Goal: Task Accomplishment & Management: Use online tool/utility

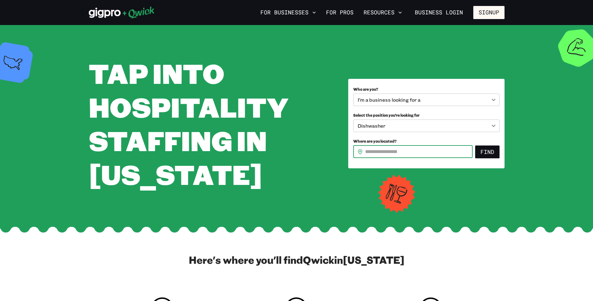
click at [383, 148] on input "Where are you located?" at bounding box center [418, 151] width 107 height 12
type input "*****"
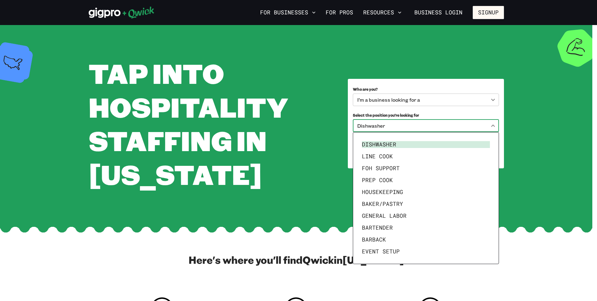
click at [392, 128] on body "**********" at bounding box center [298, 150] width 597 height 301
click at [378, 248] on li "Event Setup" at bounding box center [426, 251] width 133 height 12
type input "**********"
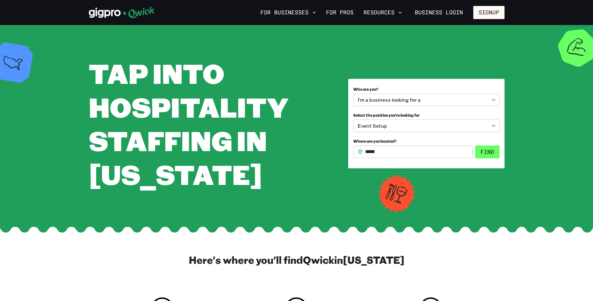
click at [487, 151] on button "Find" at bounding box center [487, 151] width 24 height 13
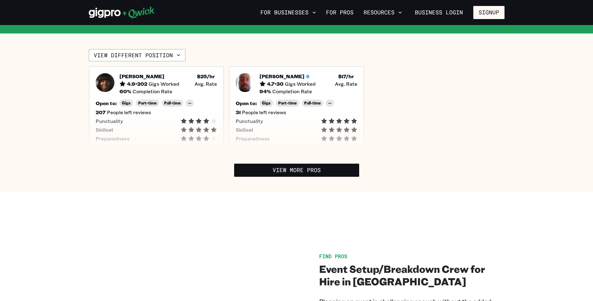
scroll to position [156, 0]
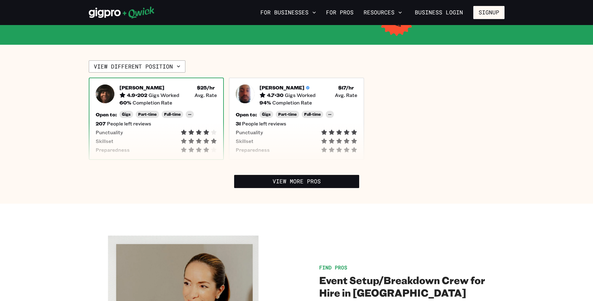
click at [207, 111] on div "Open to: Gigs Part-time Full-time -- 207 People left reviews Punctuality Skills…" at bounding box center [157, 132] width 122 height 42
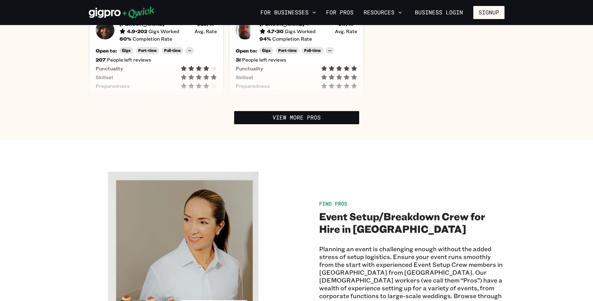
scroll to position [250, 0]
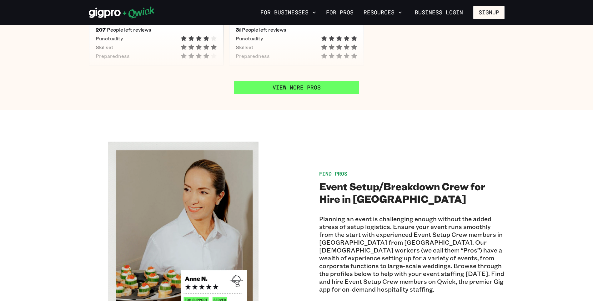
click at [286, 81] on link "View More Pros" at bounding box center [296, 87] width 125 height 13
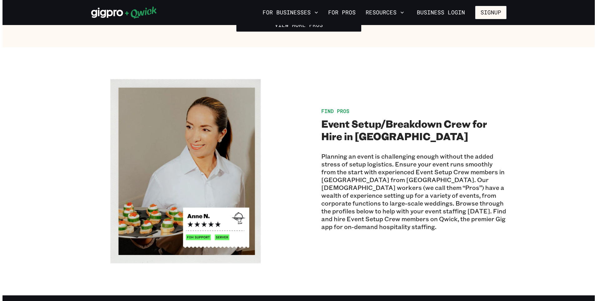
scroll to position [125, 0]
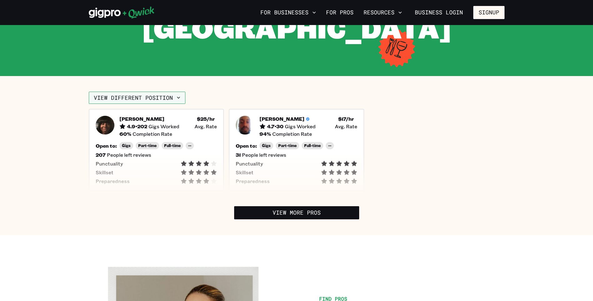
click at [142, 92] on button "View different position" at bounding box center [137, 98] width 97 height 12
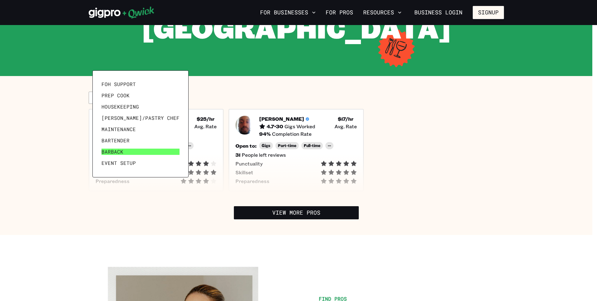
scroll to position [30, 0]
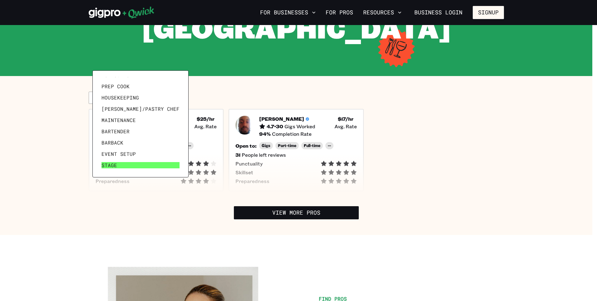
click at [119, 167] on link "Stage" at bounding box center [140, 164] width 83 height 11
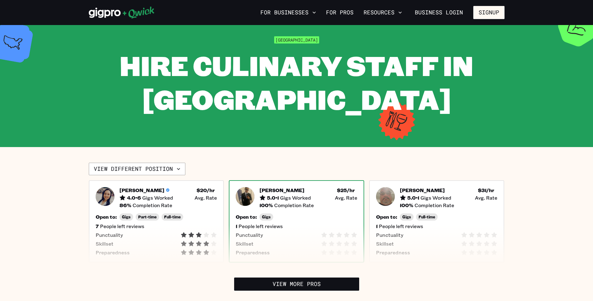
scroll to position [125, 0]
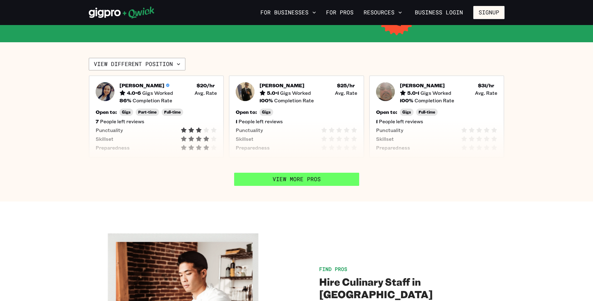
click at [271, 178] on link "View More Pros" at bounding box center [296, 178] width 125 height 13
